Goal: Task Accomplishment & Management: Use online tool/utility

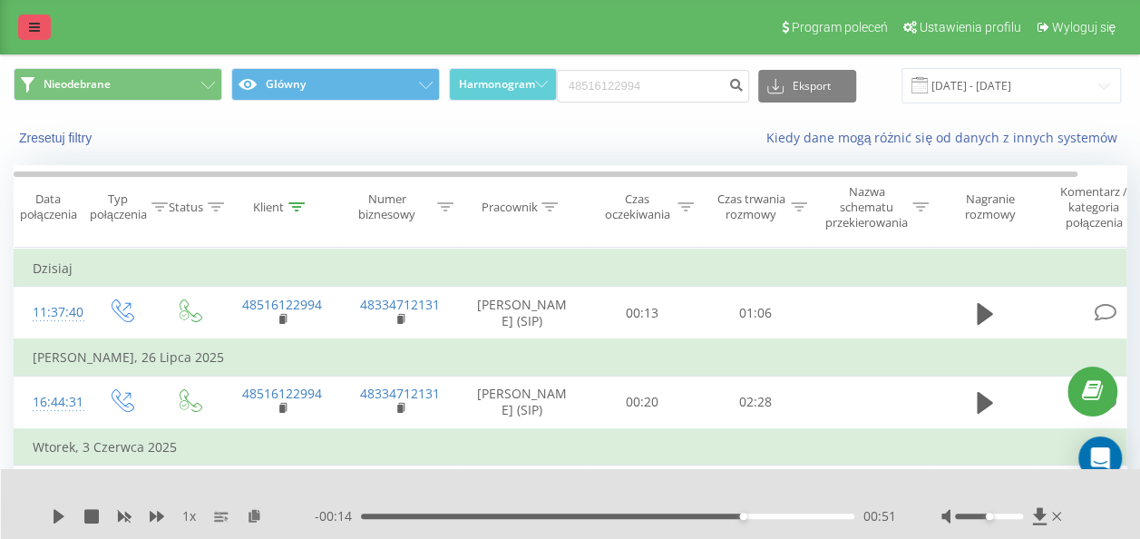
click at [24, 33] on link at bounding box center [34, 27] width 33 height 25
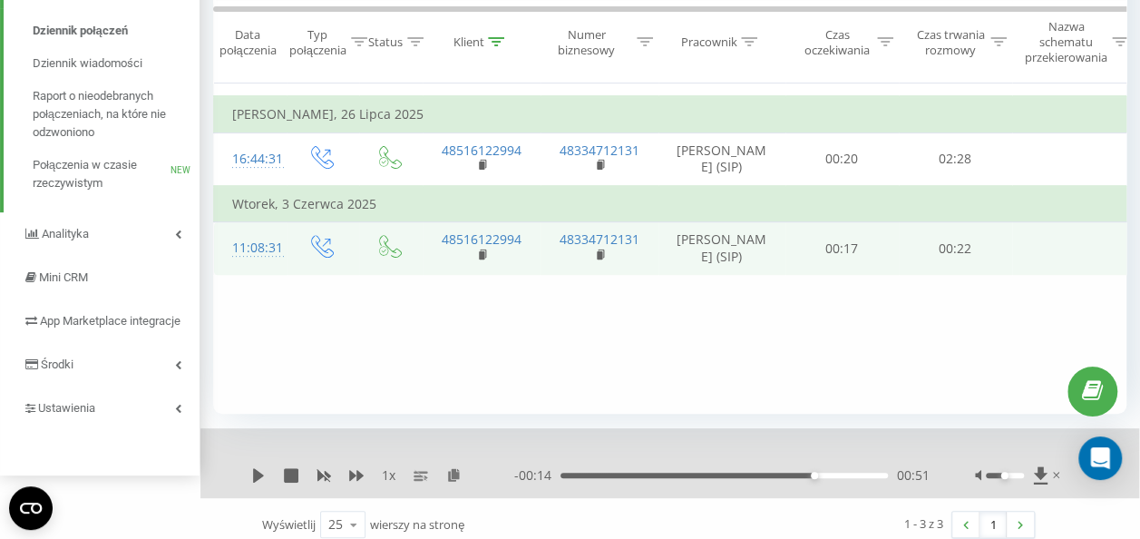
scroll to position [248, 0]
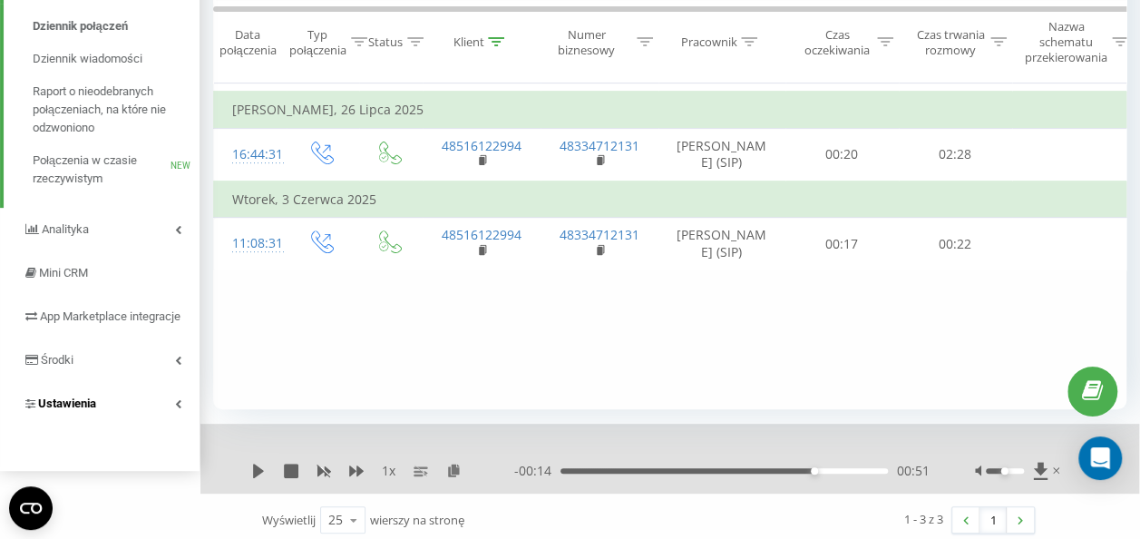
click at [172, 423] on link "Ustawienia" at bounding box center [100, 404] width 200 height 44
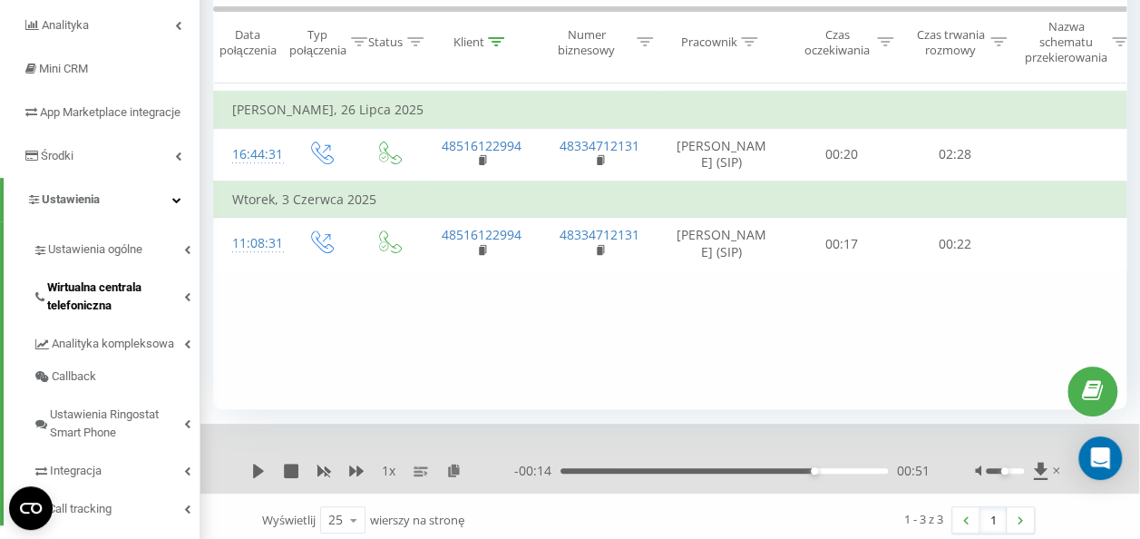
click at [141, 315] on span "Wirtualna centrala telefoniczna" at bounding box center [115, 296] width 137 height 36
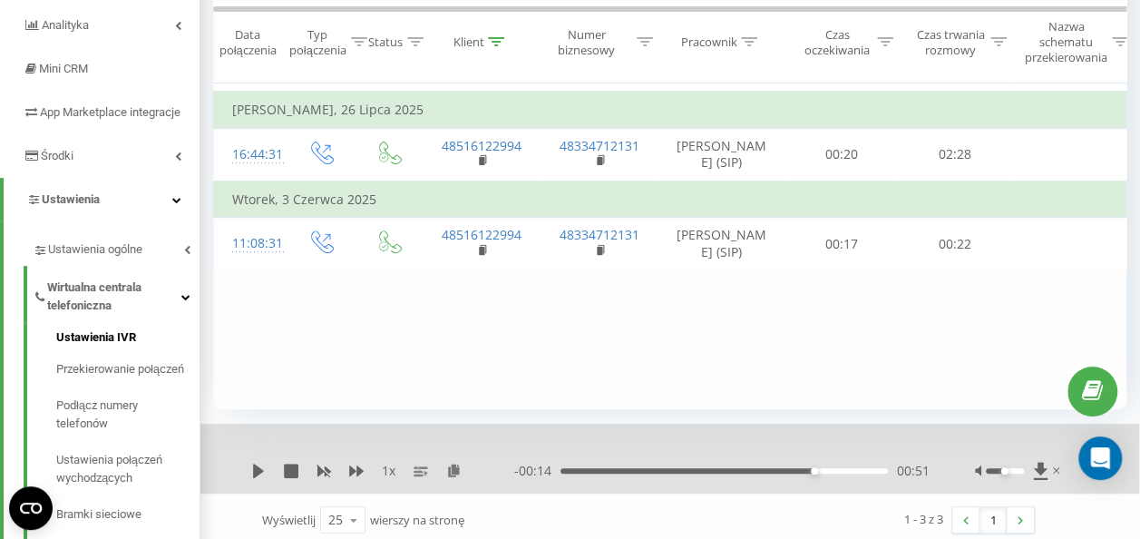
click at [128, 346] on span "Ustawienia IVR" at bounding box center [96, 337] width 80 height 18
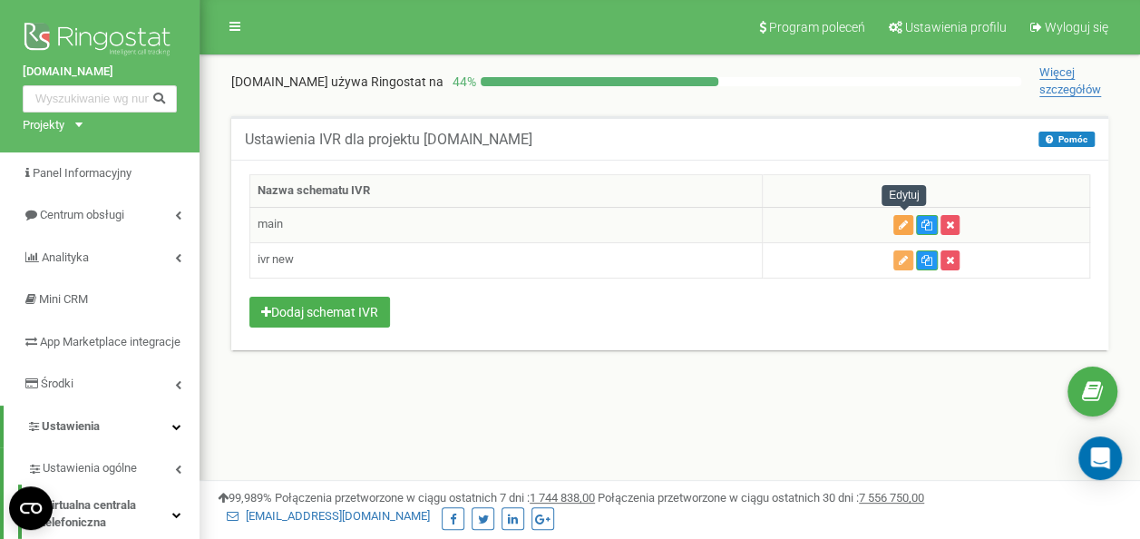
click at [907, 224] on icon "button" at bounding box center [903, 225] width 9 height 11
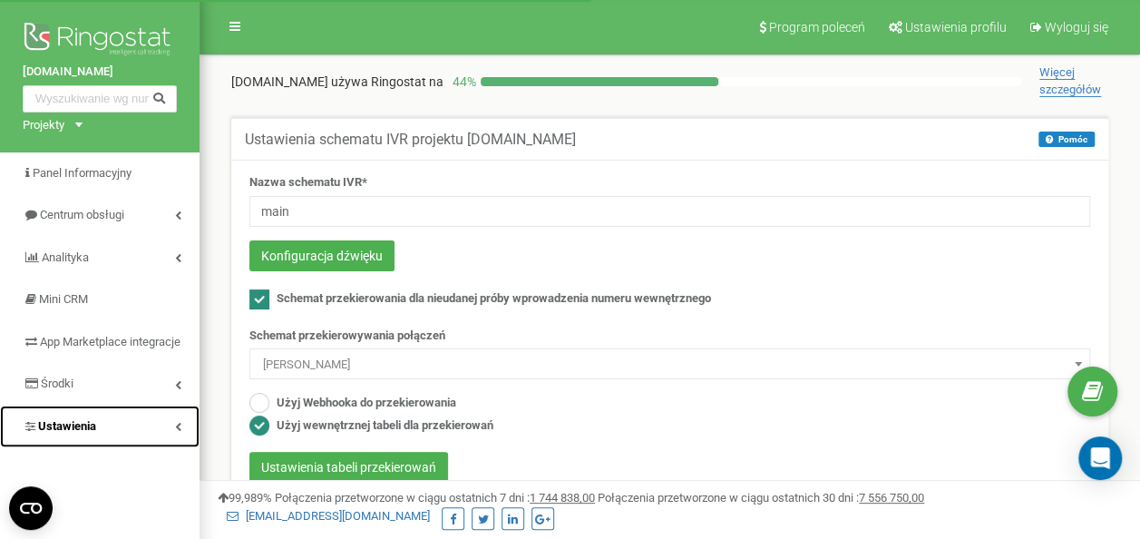
click at [145, 440] on link "Ustawienia" at bounding box center [100, 426] width 200 height 43
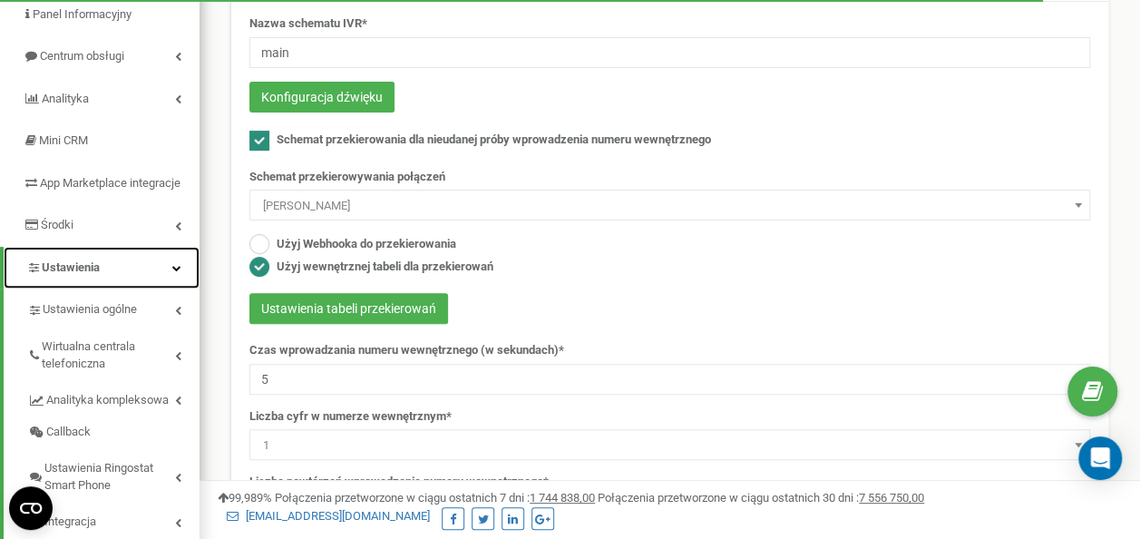
scroll to position [176, 0]
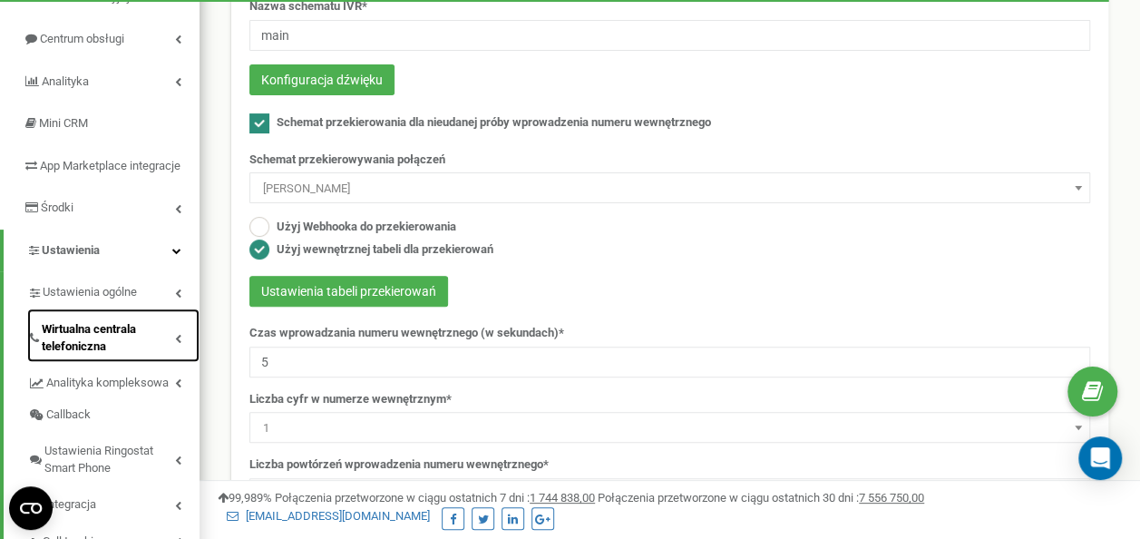
click at [171, 355] on span "Wirtualna centrala telefoniczna" at bounding box center [108, 338] width 133 height 34
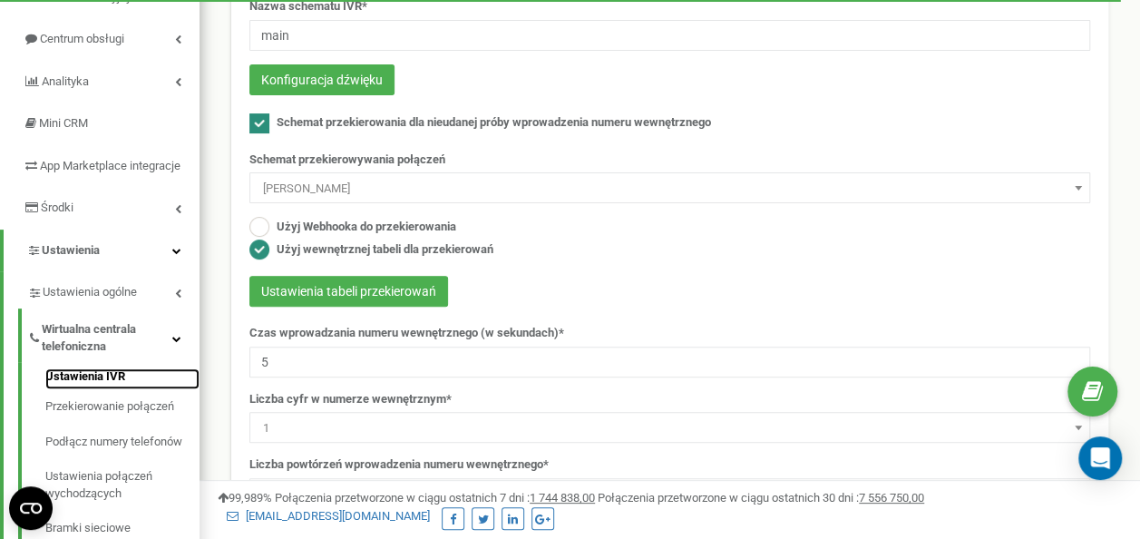
click at [143, 390] on link "Ustawienia IVR" at bounding box center [122, 379] width 154 height 22
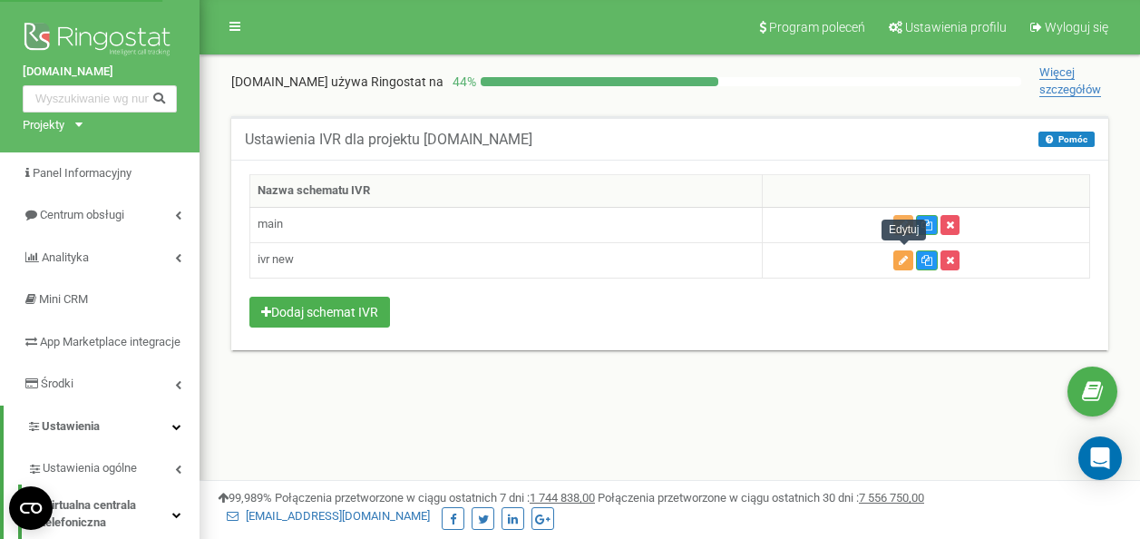
click at [909, 262] on button "button" at bounding box center [903, 260] width 20 height 20
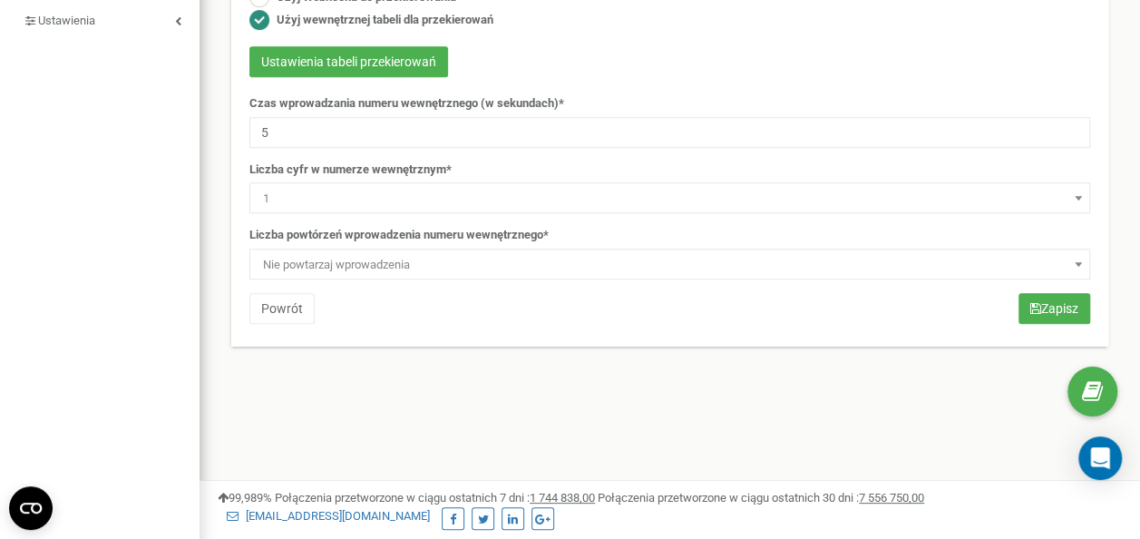
scroll to position [422, 0]
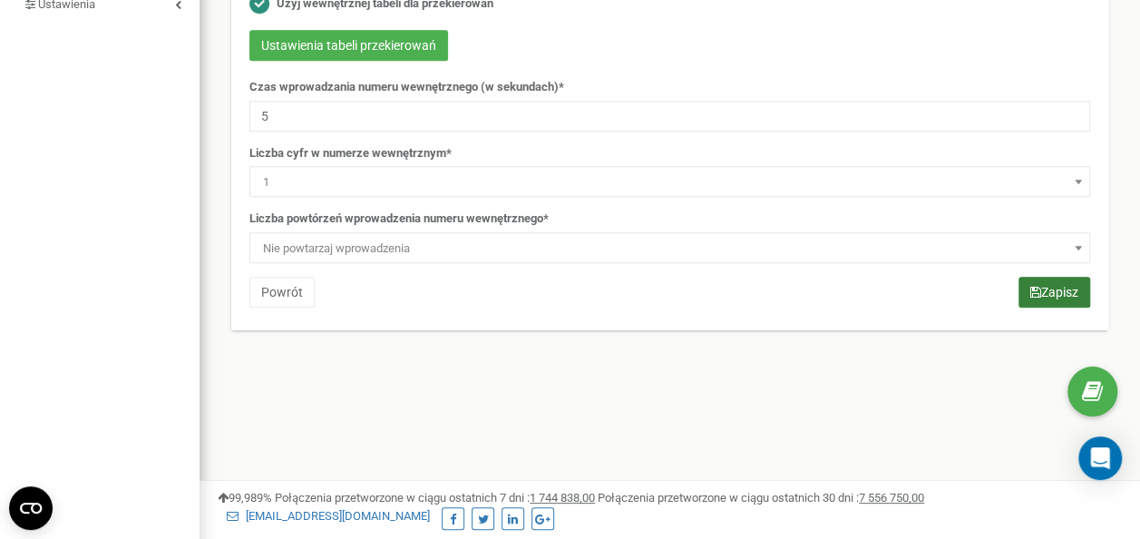
click at [1042, 283] on button "Zapisz" at bounding box center [1055, 292] width 72 height 31
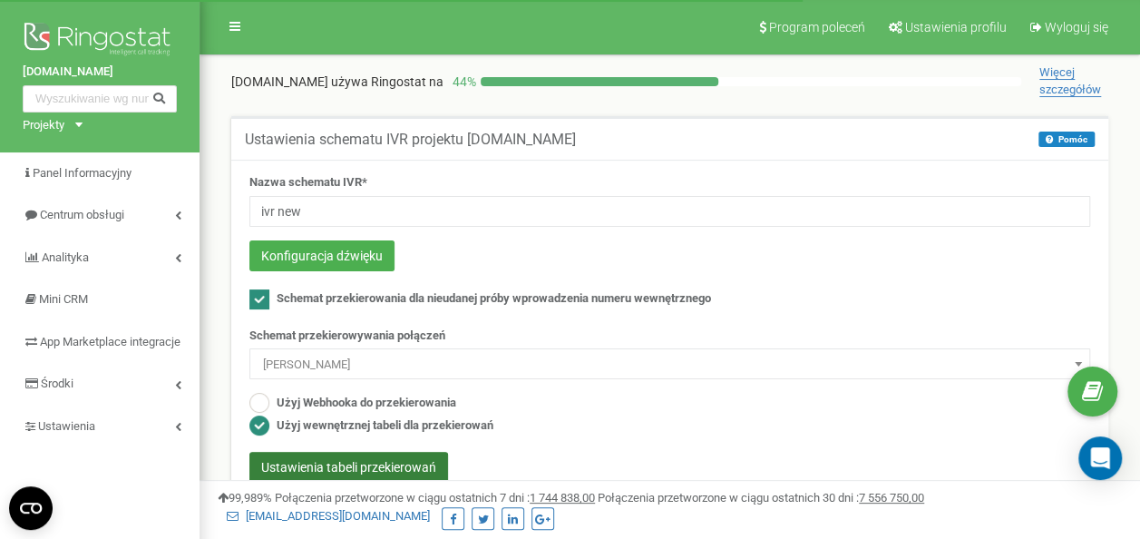
click at [347, 455] on button "Ustawienia tabeli przekierowań" at bounding box center [348, 467] width 199 height 31
